Goal: Complete application form

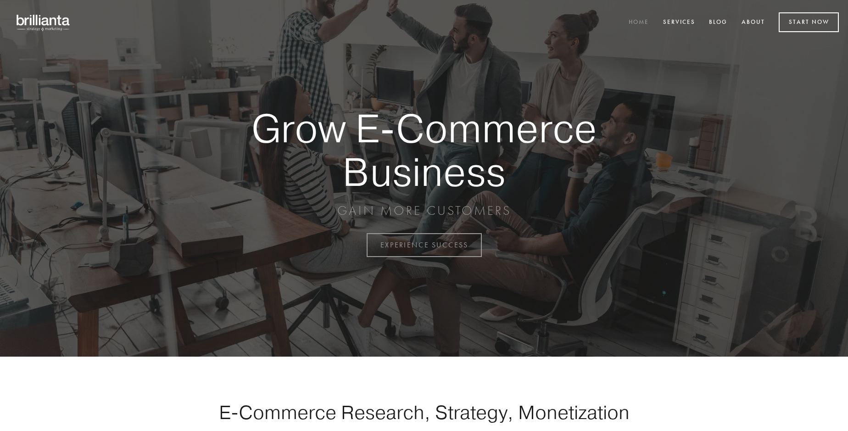
scroll to position [2406, 0]
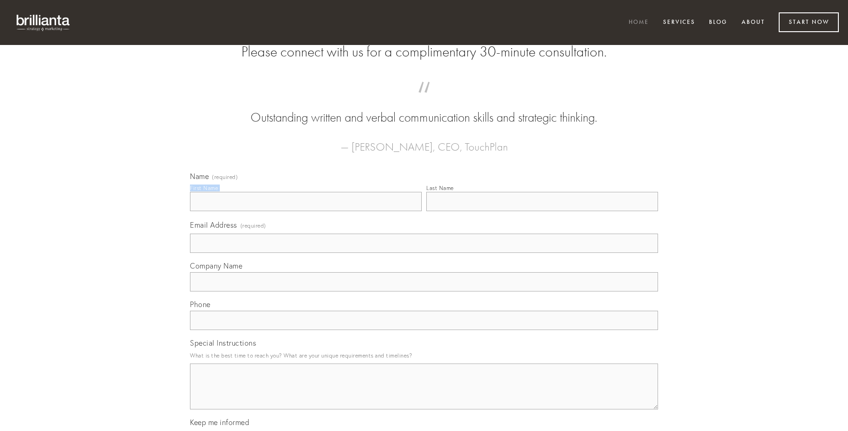
type input "[PERSON_NAME]"
click at [542, 211] on input "Last Name" at bounding box center [542, 201] width 232 height 19
type input "[PERSON_NAME]"
click at [424, 253] on input "Email Address (required)" at bounding box center [424, 243] width 468 height 19
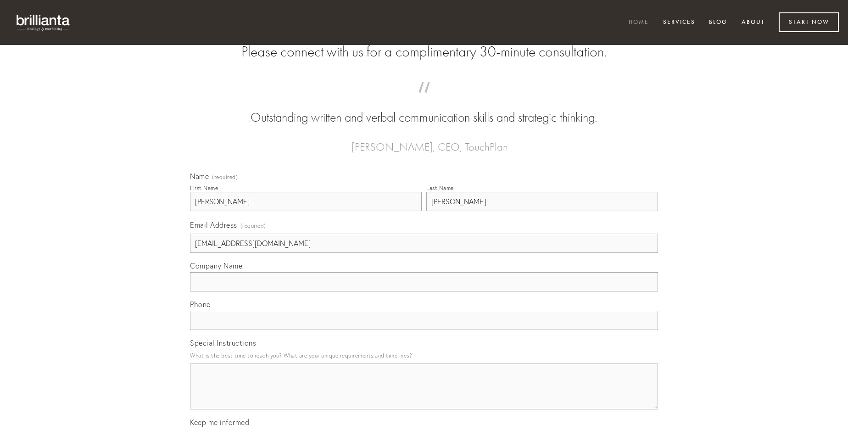
type input "[EMAIL_ADDRESS][DOMAIN_NAME]"
click at [424, 291] on input "Company Name" at bounding box center [424, 281] width 468 height 19
type input "repellendus"
click at [424, 330] on input "text" at bounding box center [424, 320] width 468 height 19
click at [424, 395] on textarea "Special Instructions" at bounding box center [424, 387] width 468 height 46
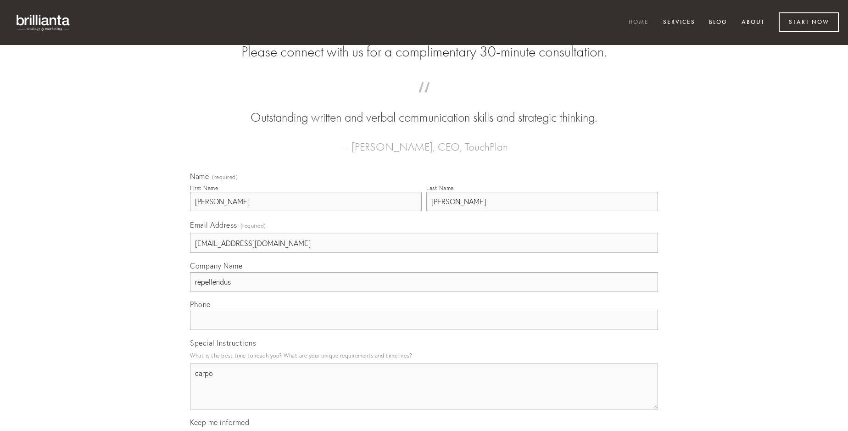
type textarea "carpo"
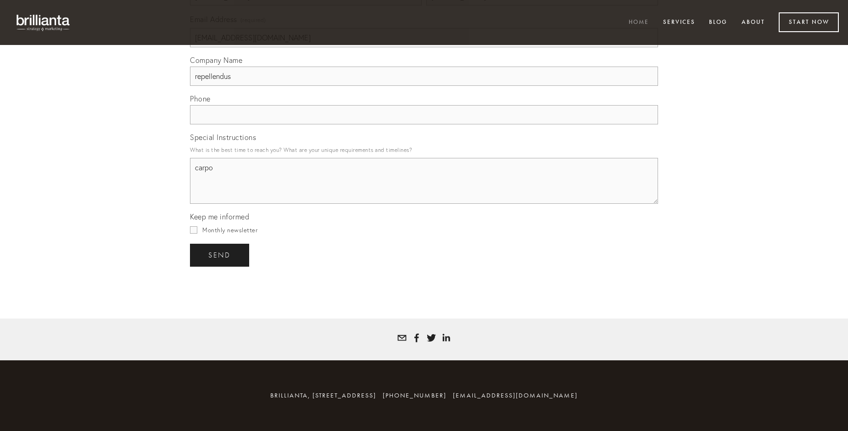
click at [220, 255] on span "send" at bounding box center [219, 255] width 22 height 8
